Goal: Check status: Check status

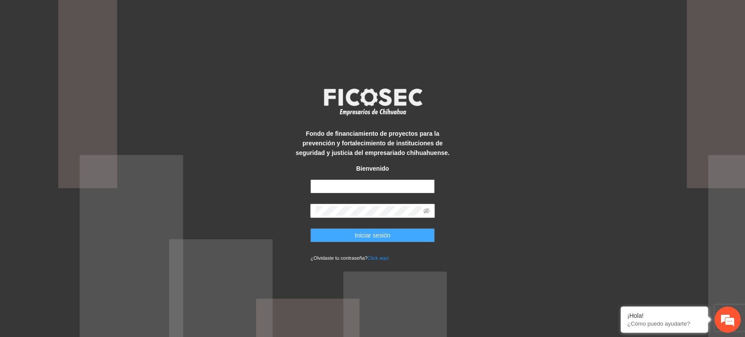
type input "**********"
click at [356, 233] on span "Iniciar sesión" at bounding box center [373, 235] width 36 height 10
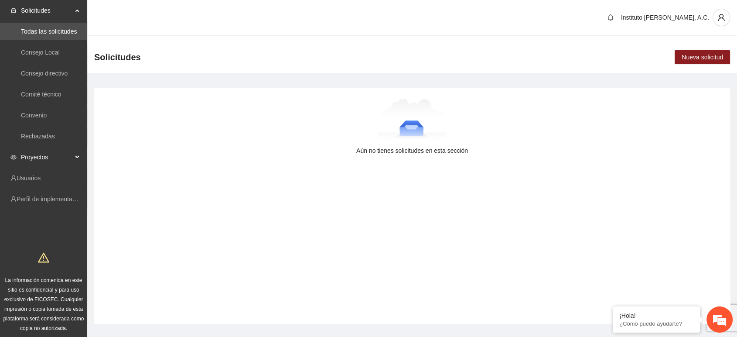
click at [42, 156] on span "Proyectos" at bounding box center [46, 156] width 51 height 17
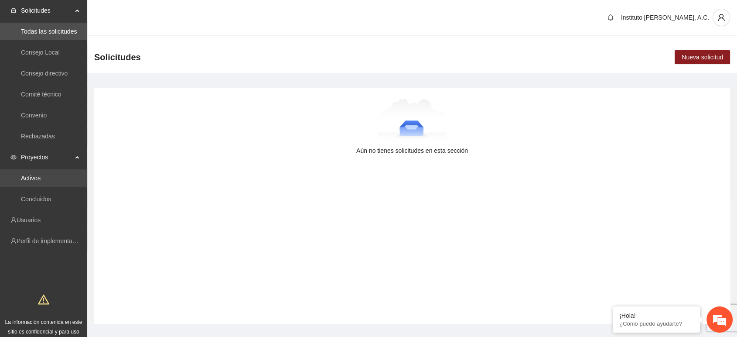
click at [38, 177] on link "Activos" at bounding box center [31, 178] width 20 height 7
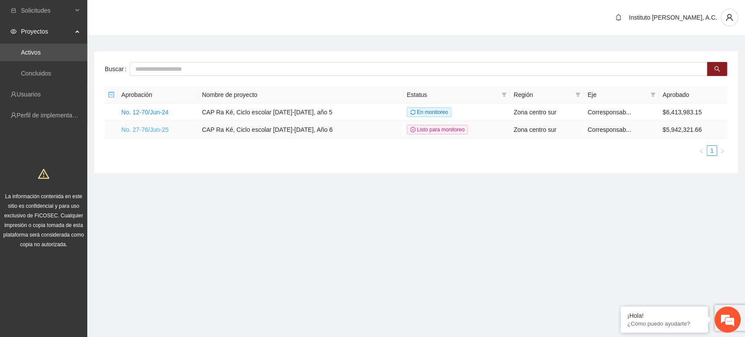
click at [150, 128] on link "No. 27-76/Jun-25" at bounding box center [144, 129] width 47 height 7
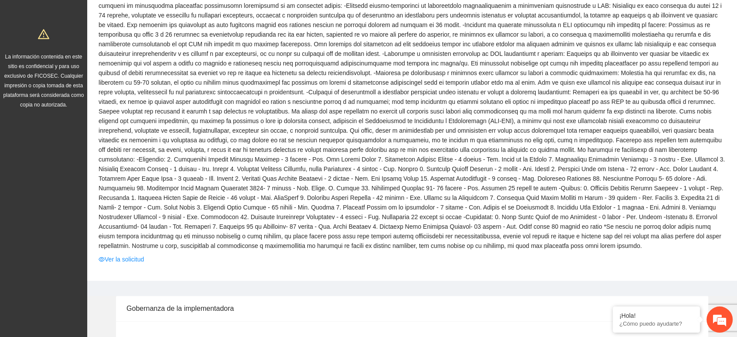
scroll to position [143, 0]
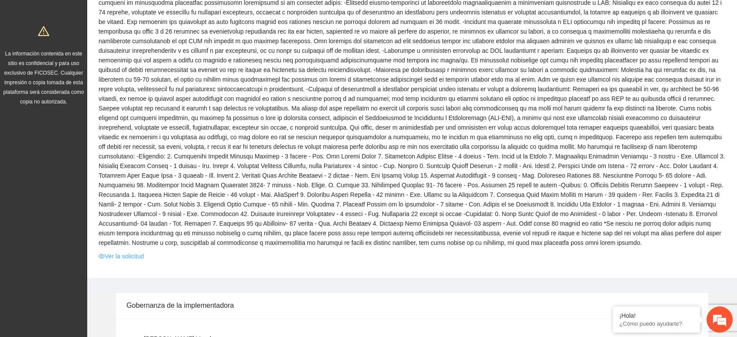
click at [130, 255] on link "Ver la solicitud" at bounding box center [121, 256] width 45 height 10
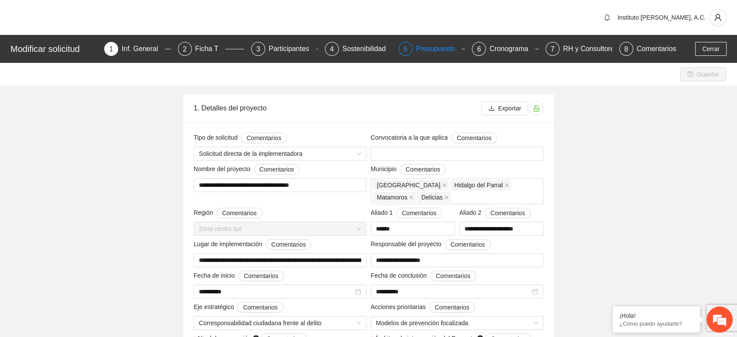
click at [433, 54] on div "Presupuesto" at bounding box center [439, 49] width 46 height 14
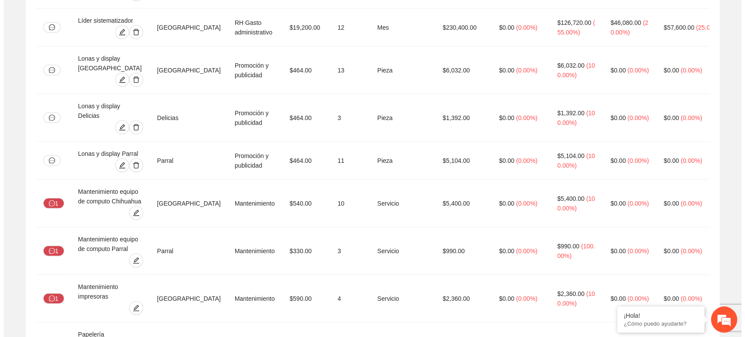
scroll to position [1827, 0]
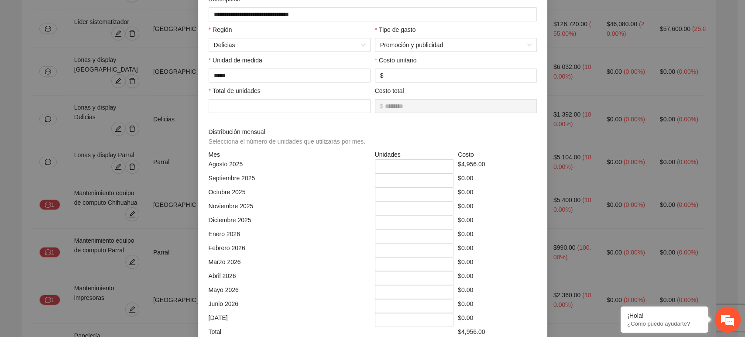
scroll to position [217, 0]
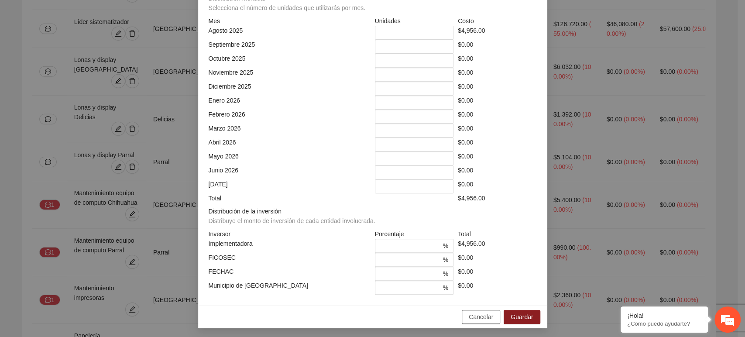
click at [478, 316] on span "Cancelar" at bounding box center [481, 317] width 24 height 10
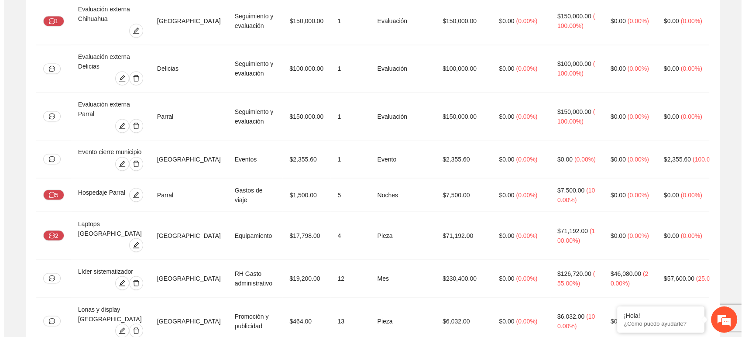
scroll to position [1569, 0]
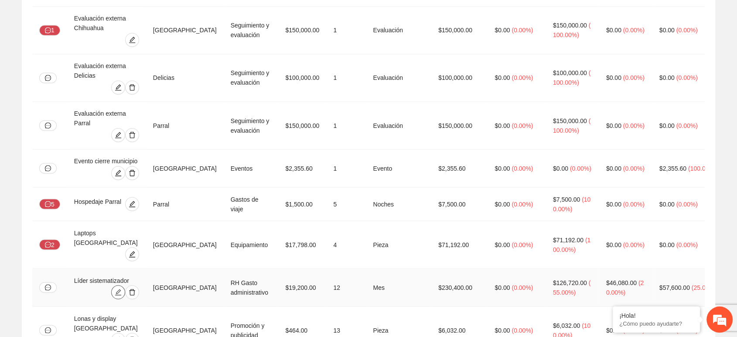
click at [121, 289] on icon "edit" at bounding box center [118, 292] width 6 height 6
type input "**********"
type input "*****"
type input "**"
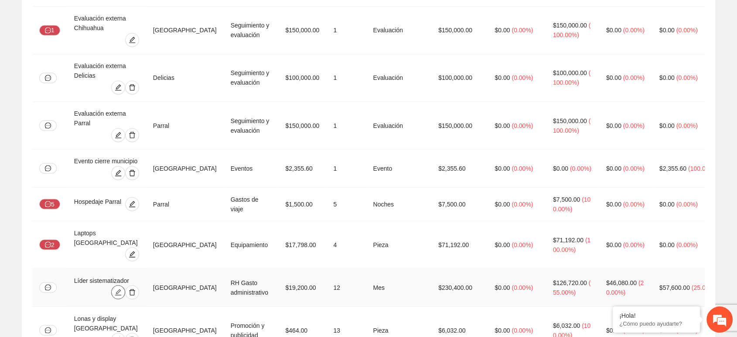
type input "*"
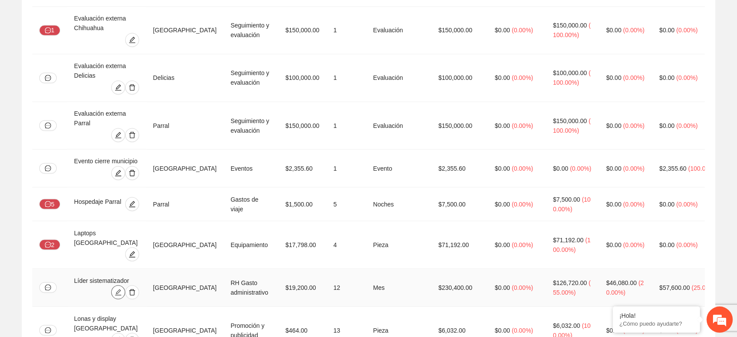
type input "*"
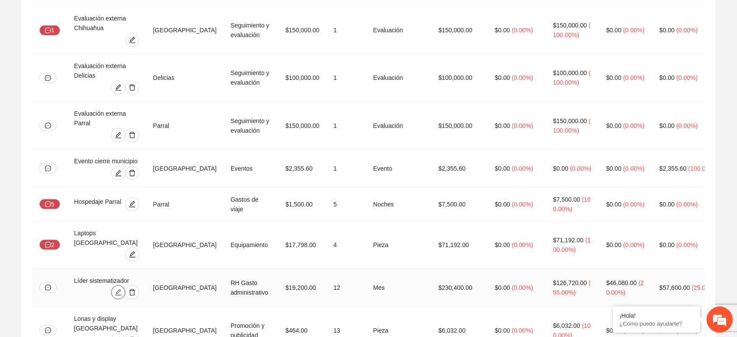
type input "*"
type input "**"
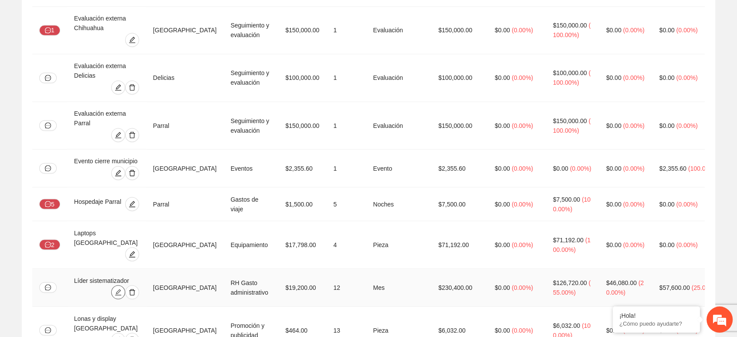
type input "**"
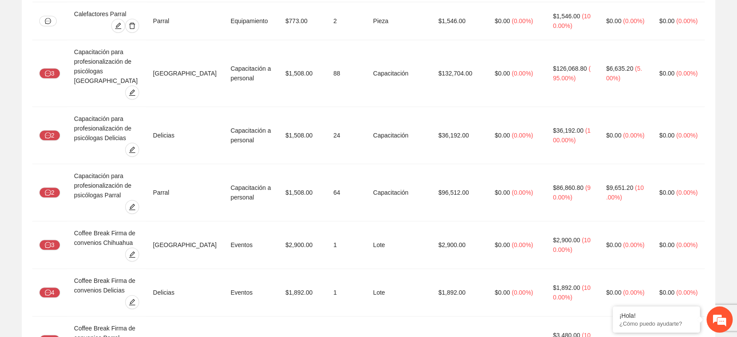
scroll to position [0, 0]
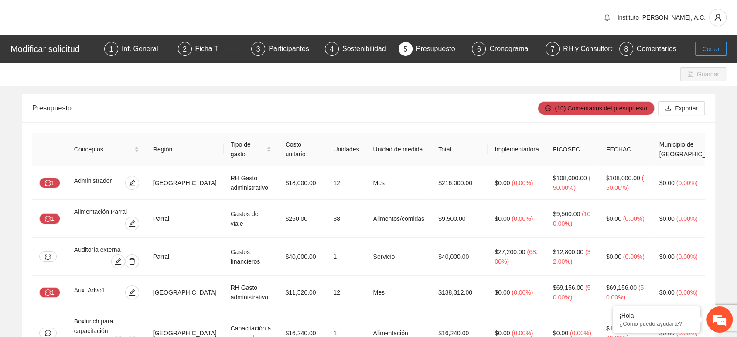
click at [709, 43] on button "Cerrar" at bounding box center [711, 49] width 31 height 14
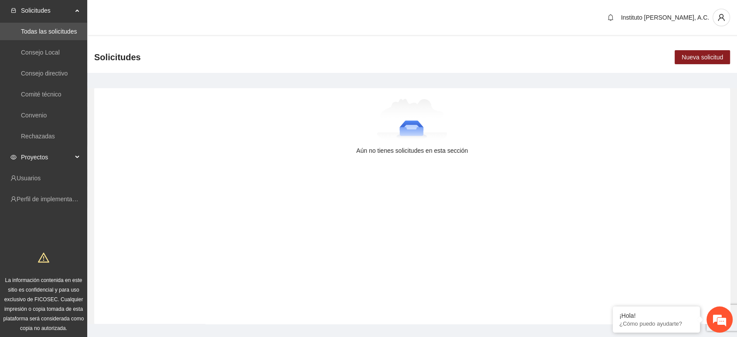
click at [35, 165] on span "Proyectos" at bounding box center [46, 156] width 51 height 17
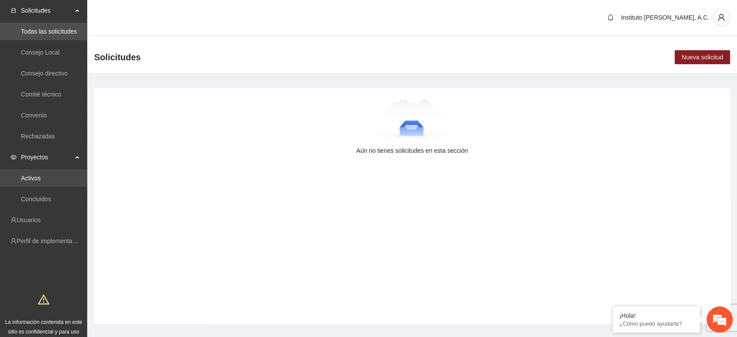
click at [35, 177] on link "Activos" at bounding box center [31, 178] width 20 height 7
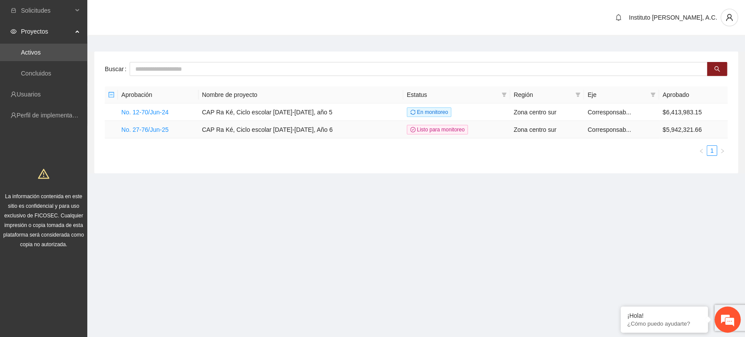
click at [152, 121] on td "No. 27-76/Jun-25" at bounding box center [158, 129] width 81 height 17
click at [154, 126] on link "No. 27-76/Jun-25" at bounding box center [144, 129] width 47 height 7
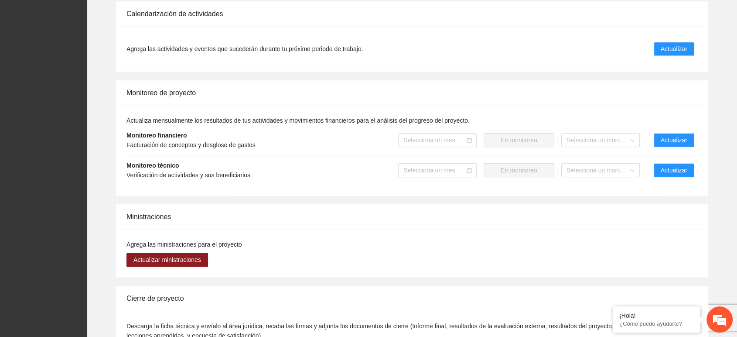
scroll to position [865, 0]
click at [662, 139] on span "Actualizar" at bounding box center [674, 140] width 27 height 10
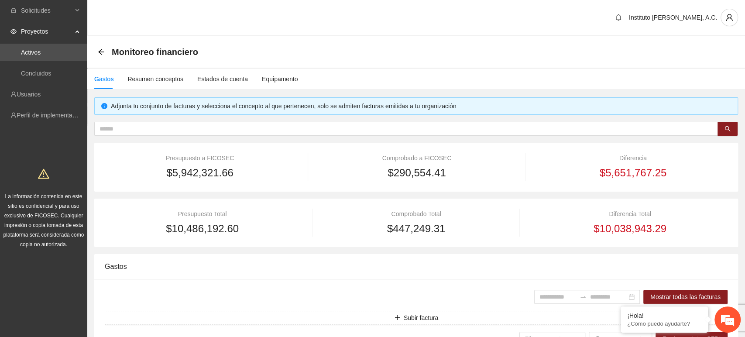
type input "**********"
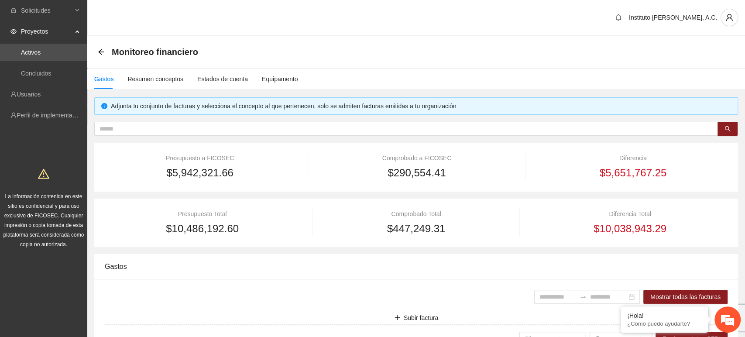
type input "**********"
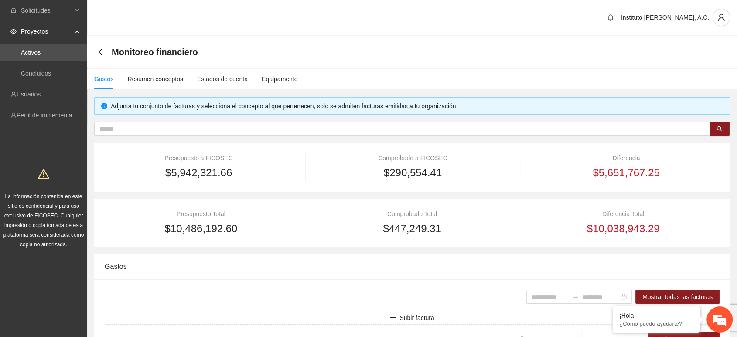
scroll to position [32, 0]
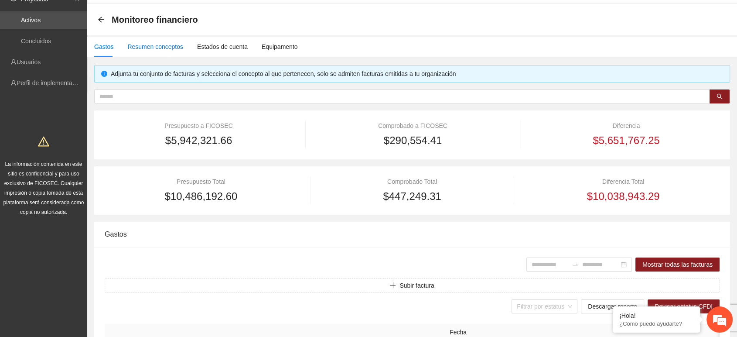
click at [150, 46] on div "Resumen conceptos" at bounding box center [155, 47] width 56 height 10
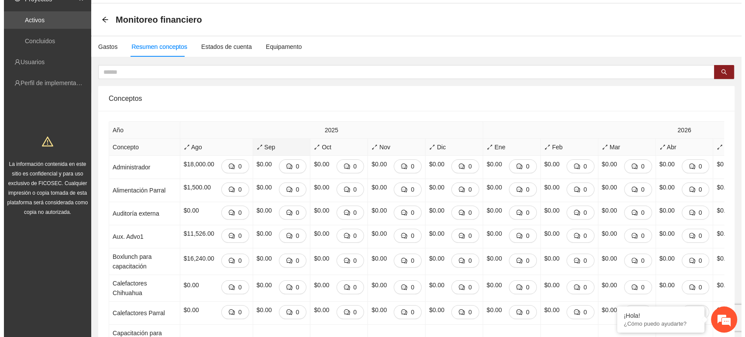
scroll to position [0, 0]
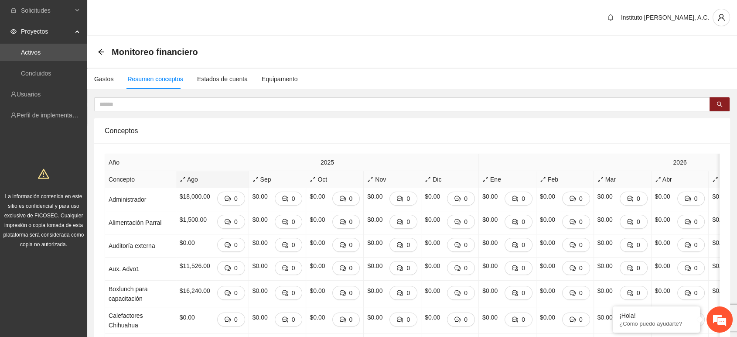
click at [185, 181] on span "Ago" at bounding box center [212, 180] width 65 height 10
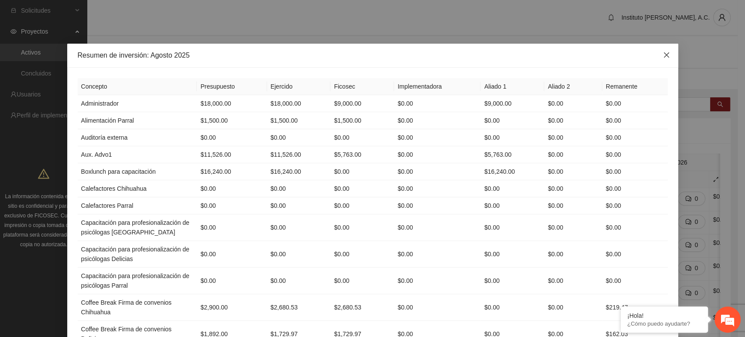
click at [664, 53] on icon "close" at bounding box center [665, 54] width 5 height 5
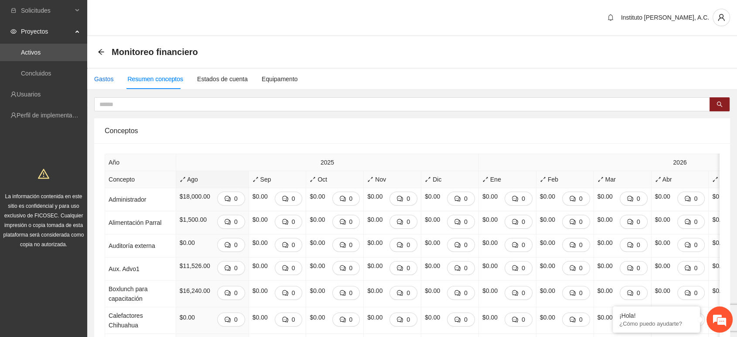
click at [104, 81] on div "Gastos" at bounding box center [103, 79] width 19 height 10
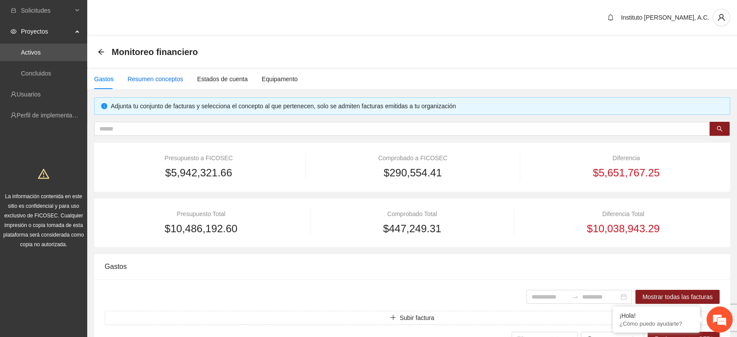
click at [154, 77] on div "Resumen conceptos" at bounding box center [155, 79] width 56 height 10
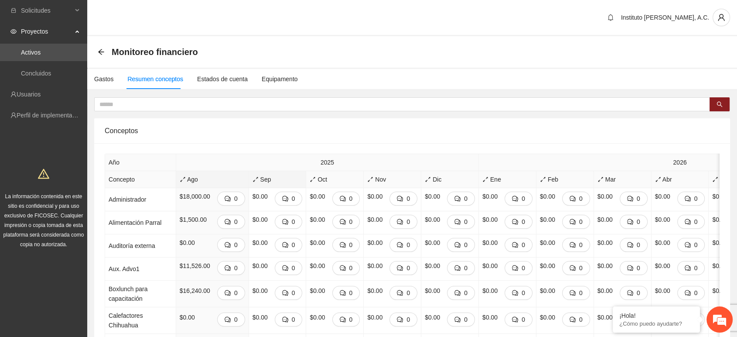
click at [254, 179] on span "Sep" at bounding box center [278, 180] width 50 height 10
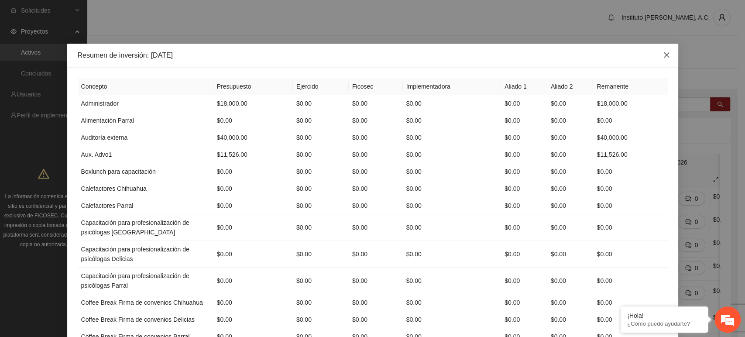
click at [667, 54] on span "Close" at bounding box center [667, 56] width 24 height 24
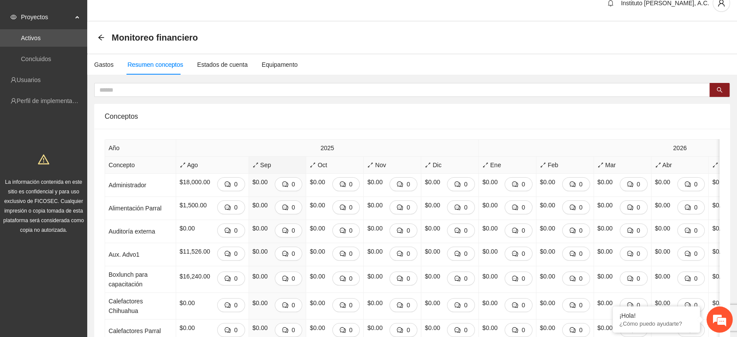
scroll to position [17, 0]
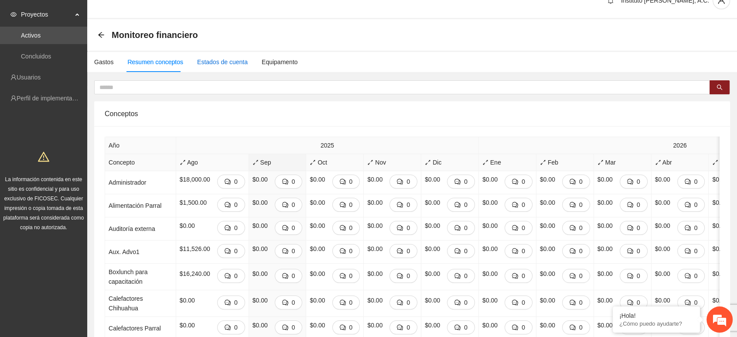
click at [223, 65] on div "Estados de cuenta" at bounding box center [222, 62] width 51 height 10
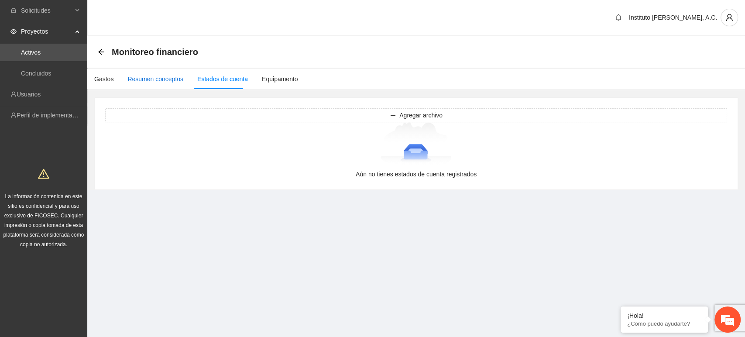
click at [170, 75] on div "Resumen conceptos" at bounding box center [155, 79] width 56 height 10
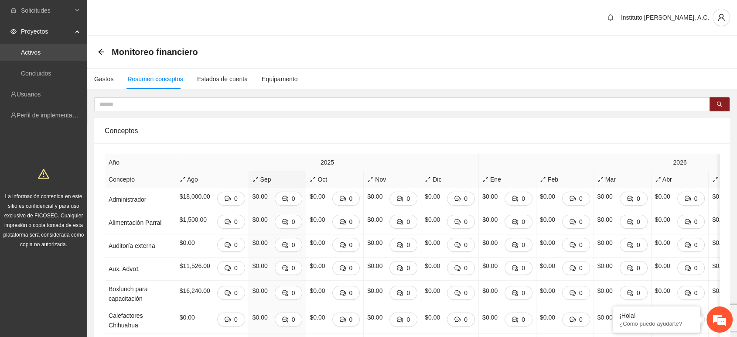
click at [34, 56] on link "Activos" at bounding box center [31, 52] width 20 height 7
